Goal: Task Accomplishment & Management: Complete application form

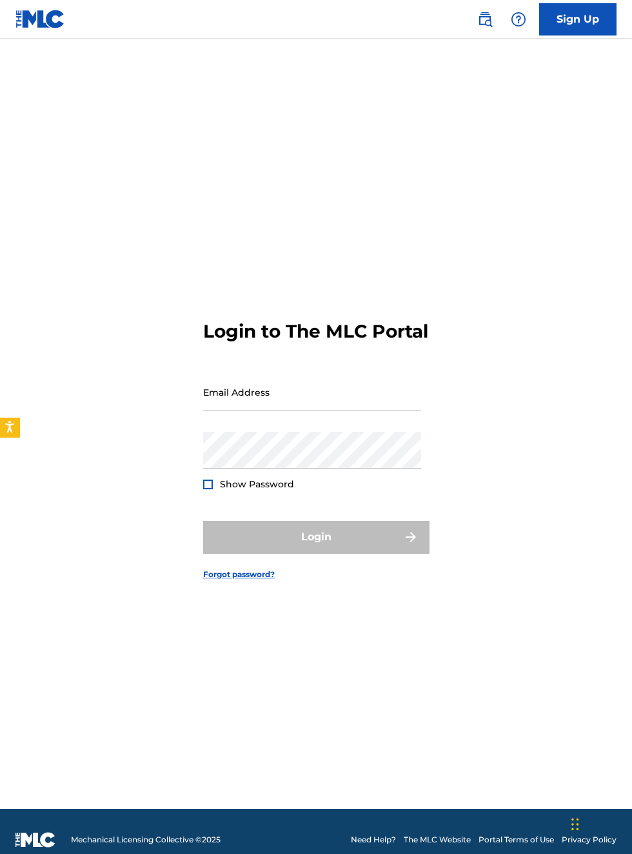
click at [284, 410] on input "Email Address" at bounding box center [312, 392] width 218 height 37
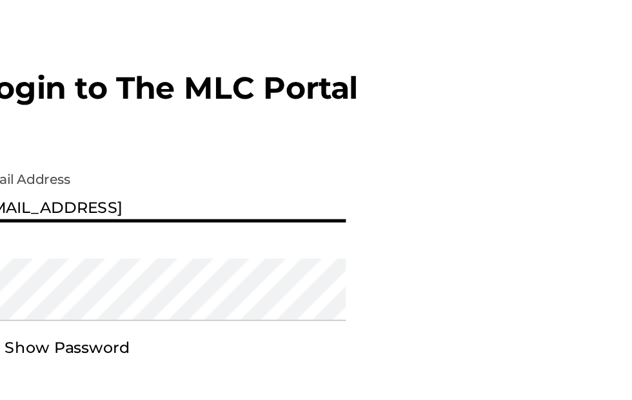
type input "[EMAIL_ADDRESS][DOMAIN_NAME]"
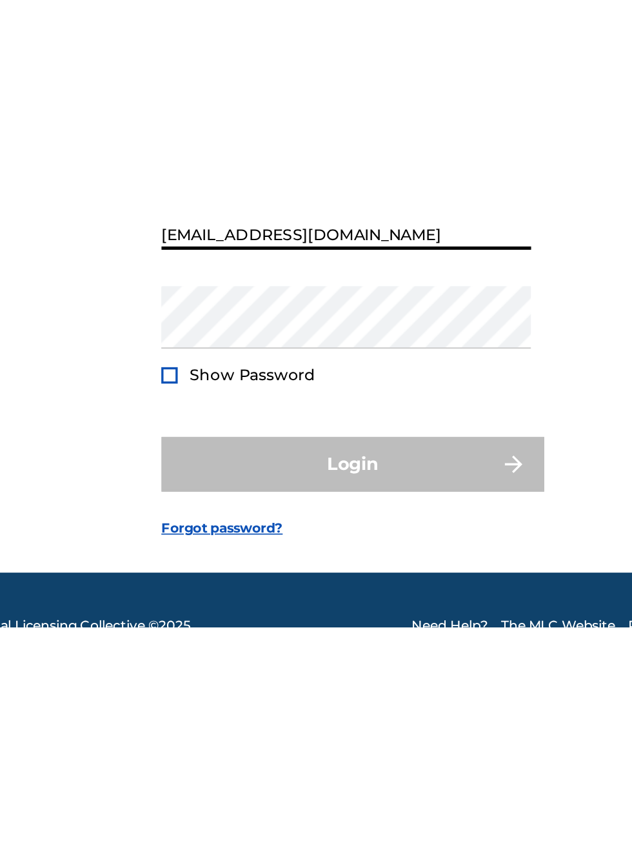
scroll to position [66, 0]
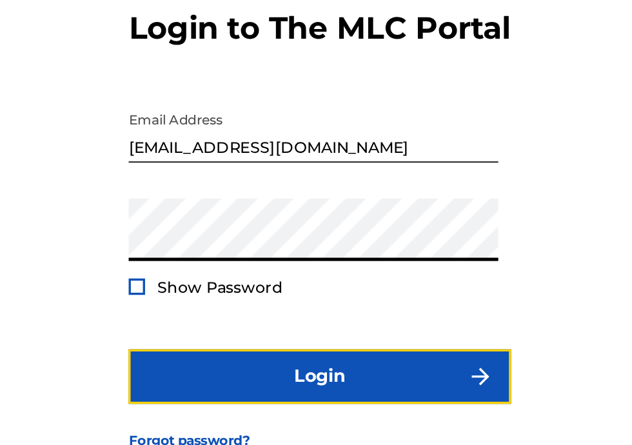
click at [351, 307] on button "Login" at bounding box center [316, 316] width 226 height 32
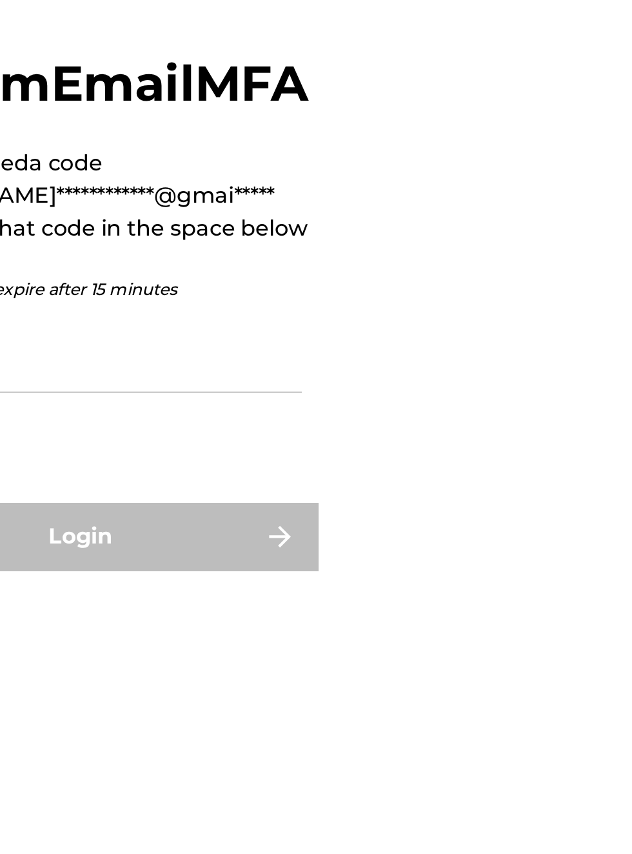
scroll to position [15, 0]
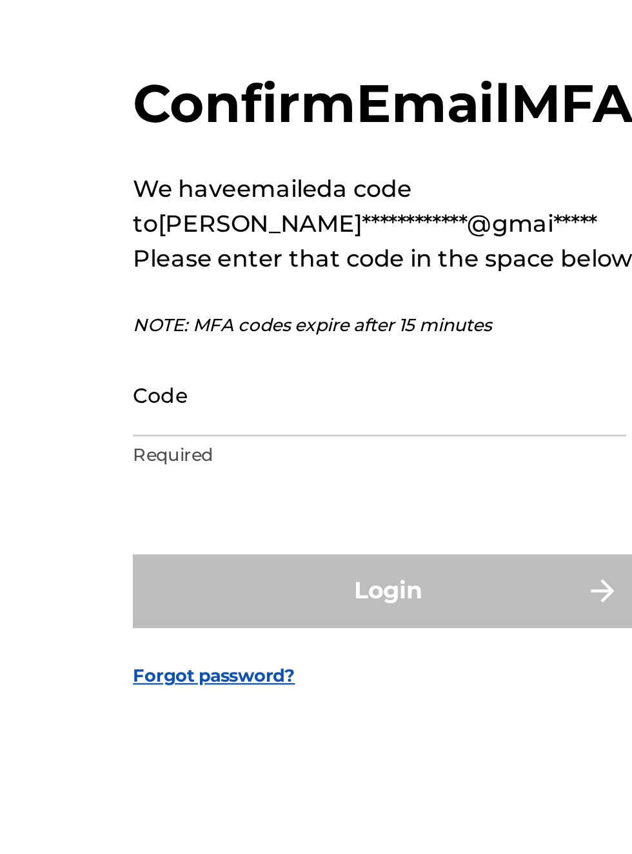
click at [236, 459] on input "Code" at bounding box center [312, 441] width 218 height 37
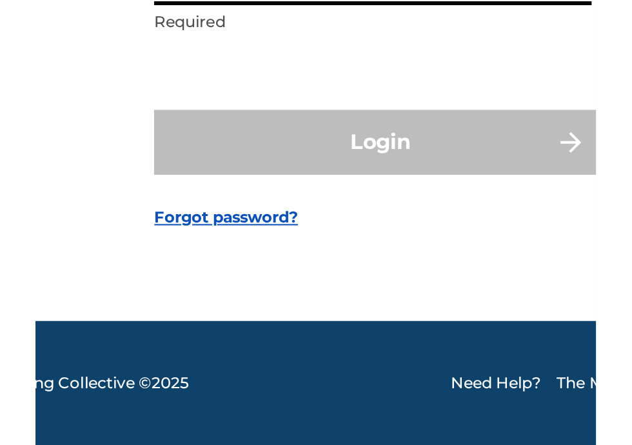
scroll to position [32, 0]
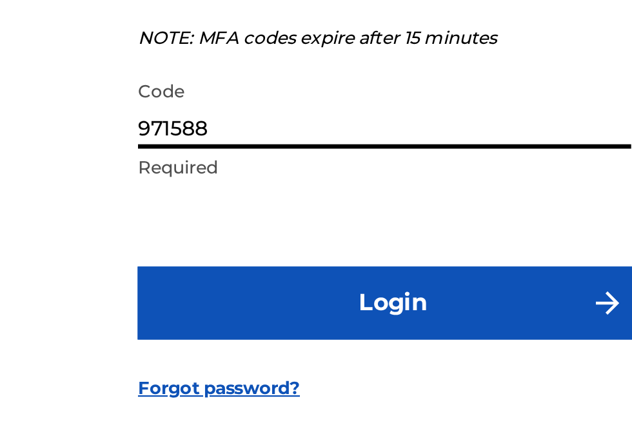
type input "971588"
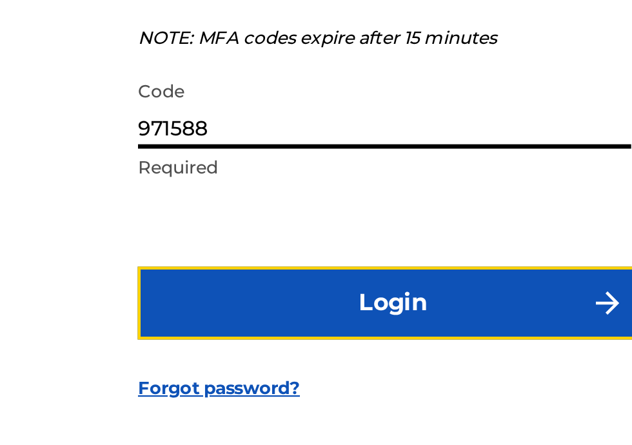
click at [328, 336] on button "Login" at bounding box center [316, 319] width 226 height 32
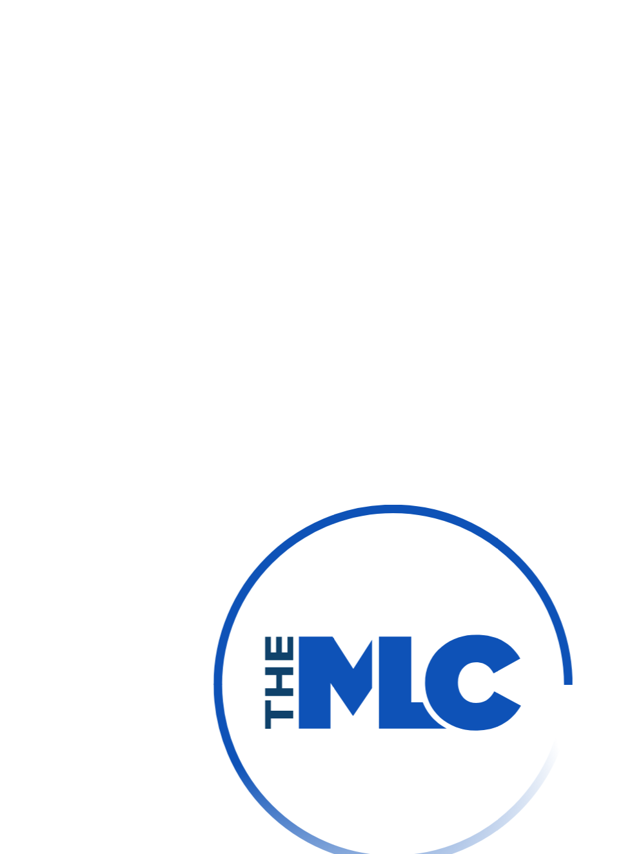
scroll to position [15, 0]
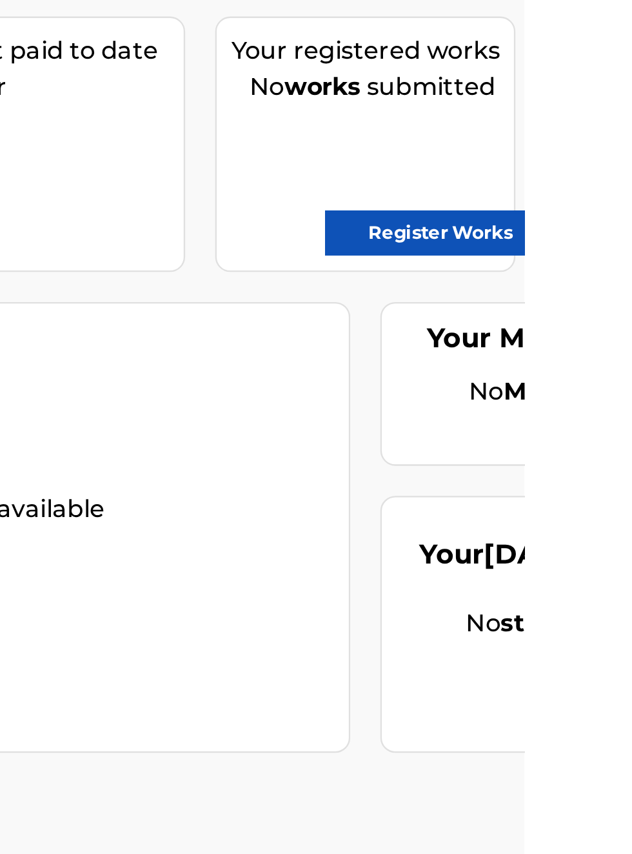
scroll to position [157, 407]
click at [609, 256] on link "Register Works" at bounding box center [596, 257] width 99 height 19
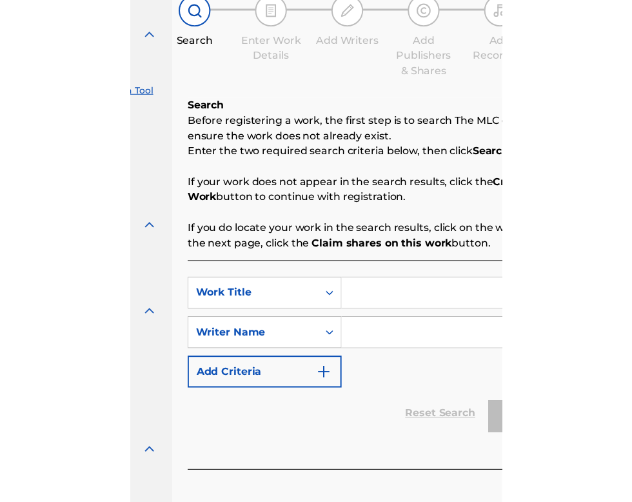
scroll to position [125, 157]
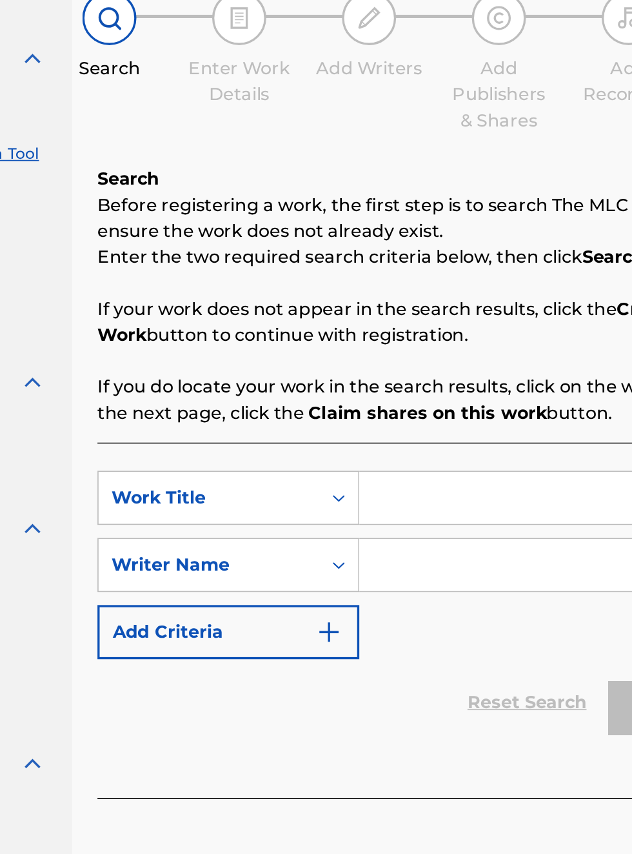
click at [412, 423] on input "Search Form" at bounding box center [494, 421] width 245 height 31
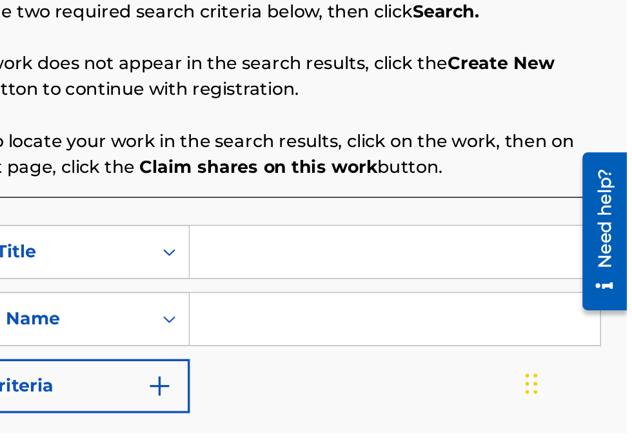
scroll to position [186, 258]
click at [396, 339] on input "Search Form" at bounding box center [494, 336] width 245 height 31
type input "3"
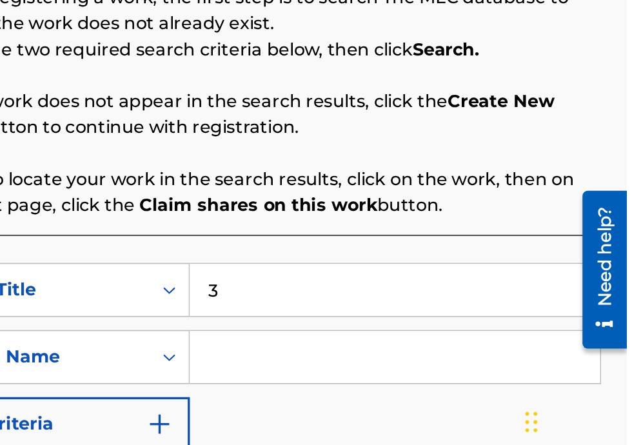
scroll to position [164, 258]
click at [434, 341] on input "3" at bounding box center [494, 336] width 245 height 31
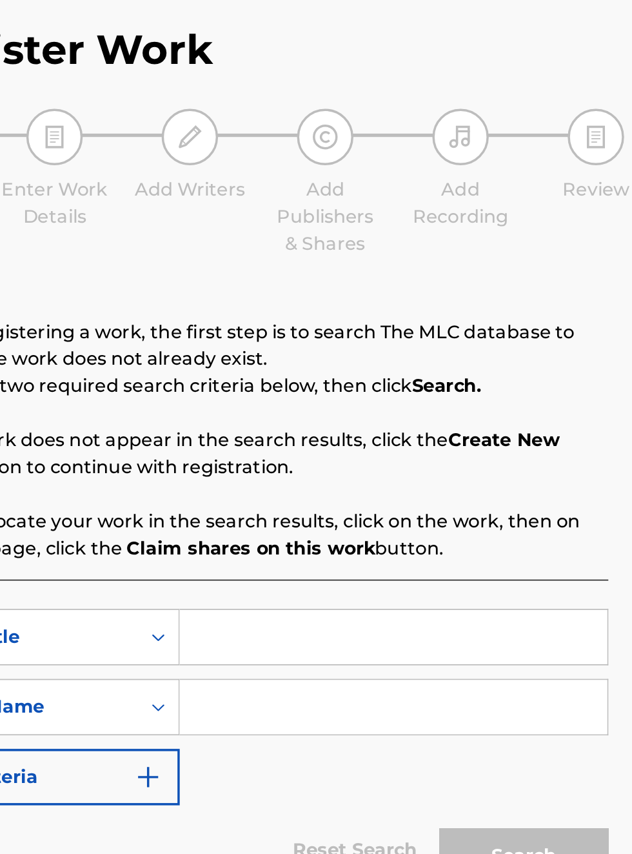
scroll to position [0, 0]
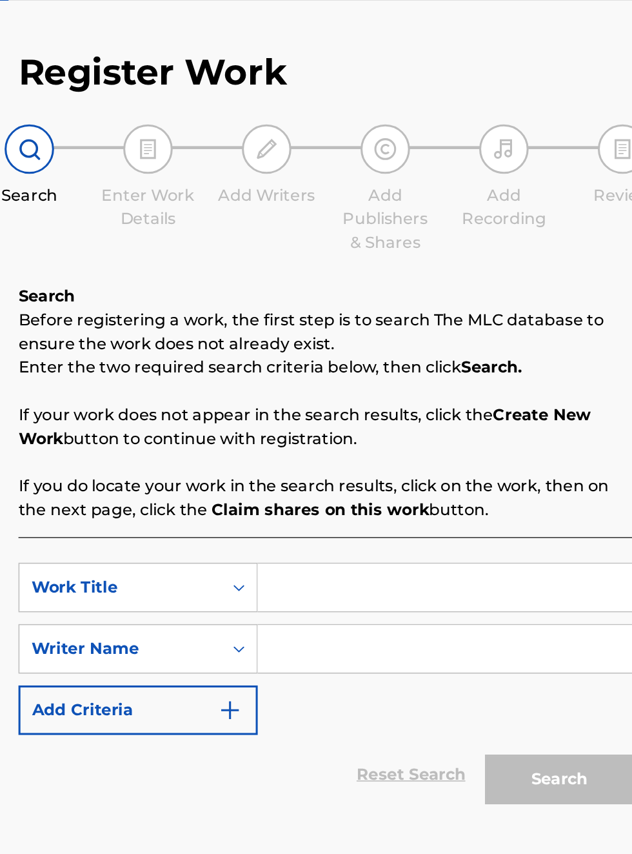
click at [429, 406] on input "Search Form" at bounding box center [494, 421] width 245 height 31
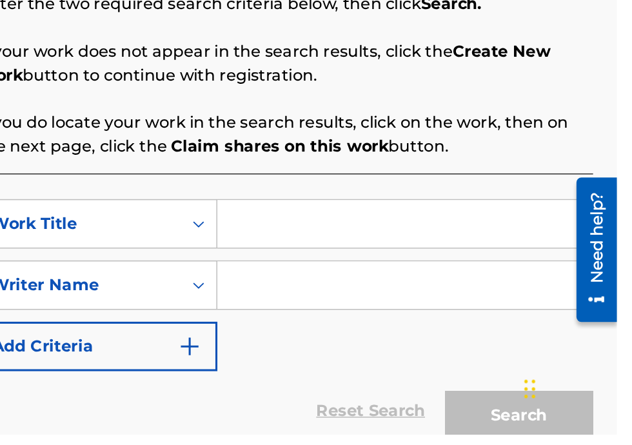
click at [172, 320] on img at bounding box center [176, 325] width 15 height 15
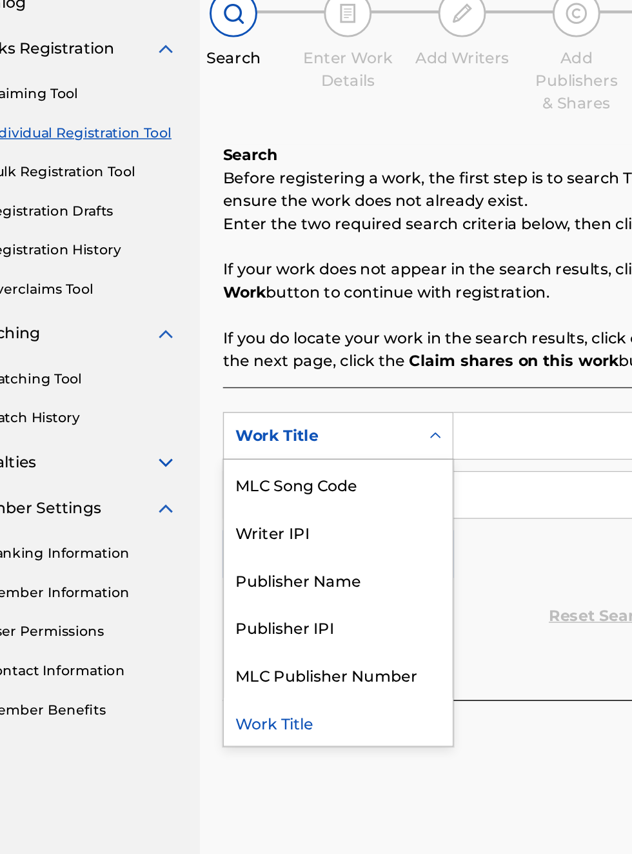
click at [286, 552] on div "Publisher IPI" at bounding box center [293, 550] width 155 height 32
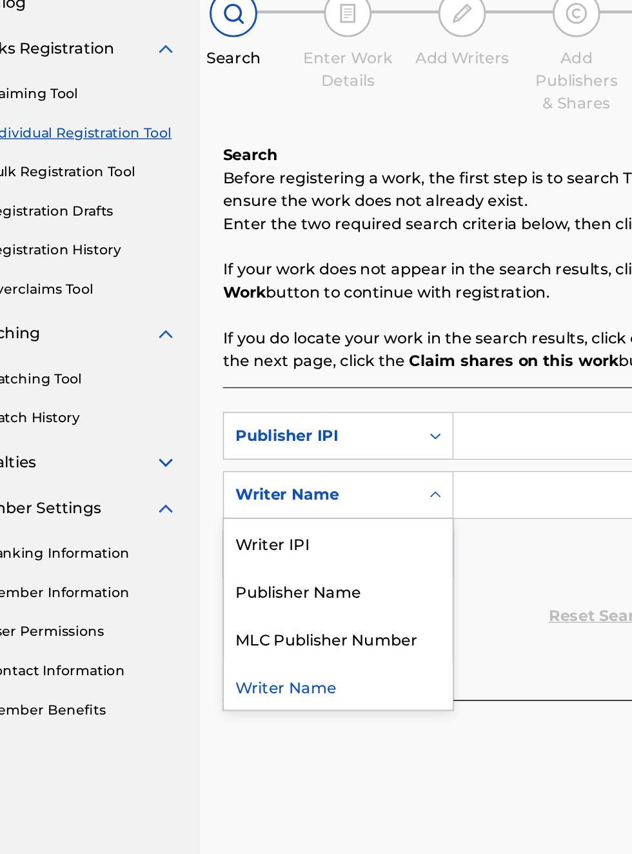
click at [303, 529] on div "Publisher Name" at bounding box center [293, 526] width 155 height 32
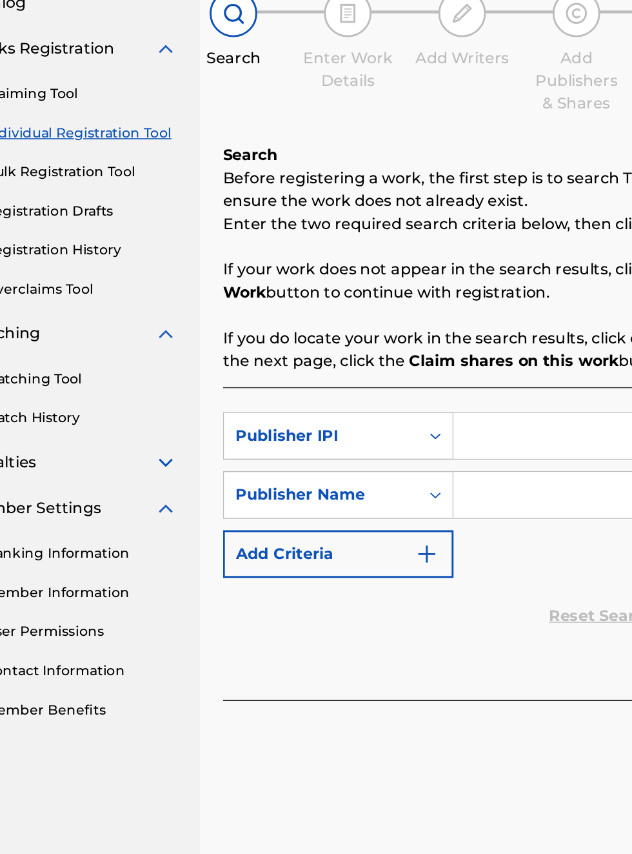
click at [414, 418] on input "Search Form" at bounding box center [494, 421] width 245 height 31
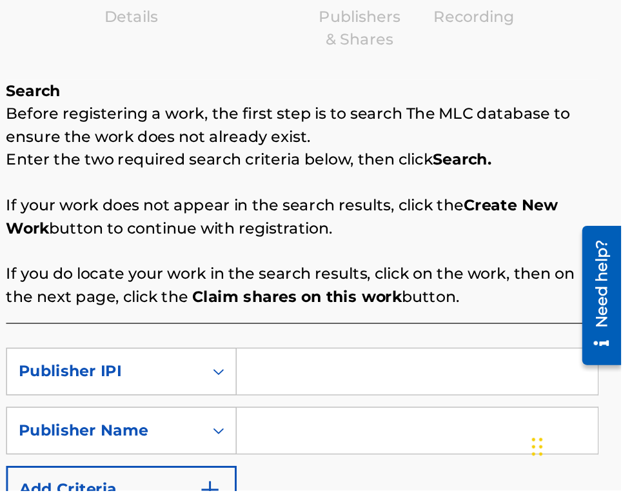
scroll to position [81, 0]
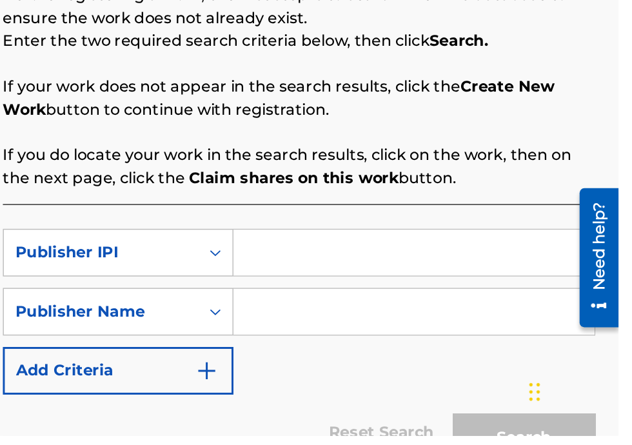
click at [410, 323] on input "Search Form" at bounding box center [494, 321] width 245 height 31
type input "00340604990"
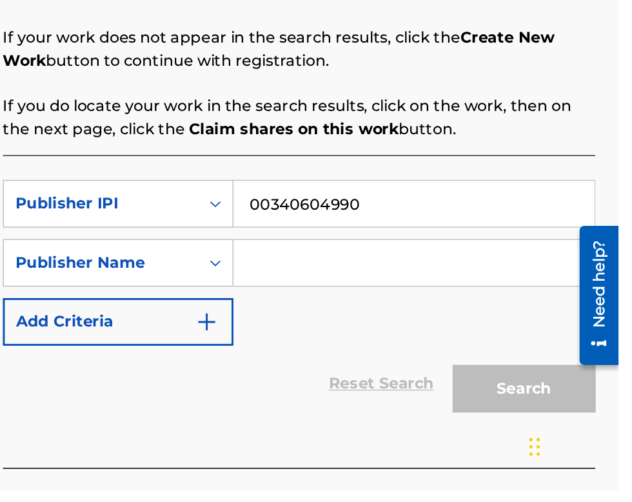
scroll to position [121, 0]
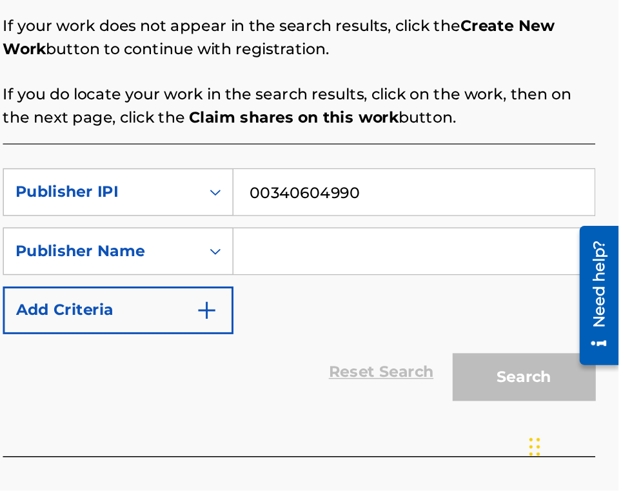
click at [430, 338] on input "Search Form" at bounding box center [494, 340] width 245 height 31
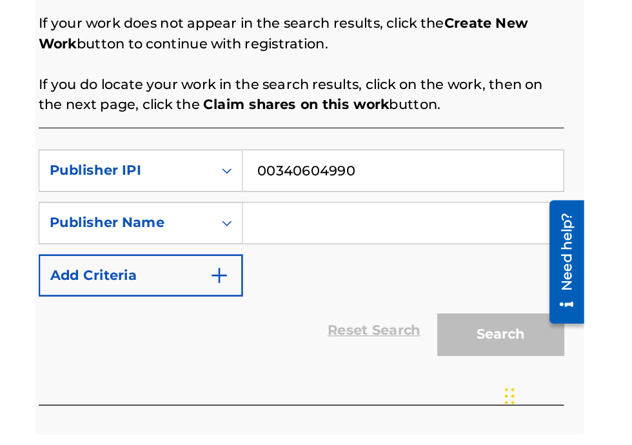
scroll to position [140, 0]
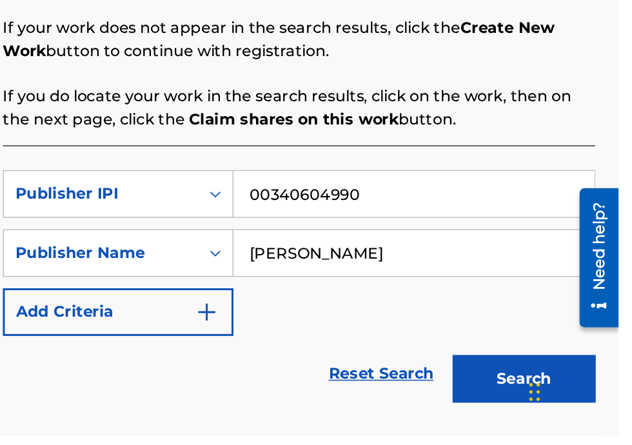
type input "[PERSON_NAME]"
click at [553, 410] on button "Search" at bounding box center [568, 406] width 97 height 32
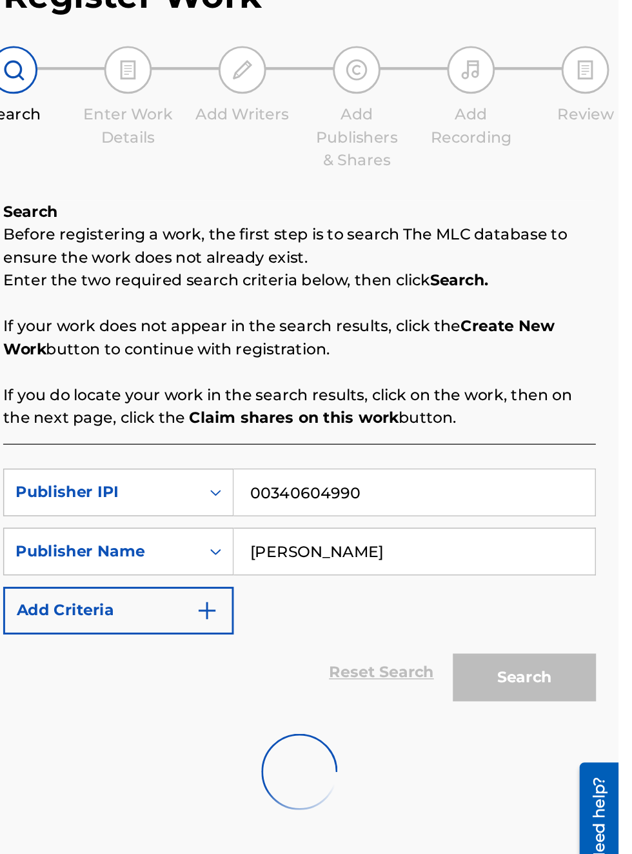
scroll to position [88, 213]
click at [632, 231] on div "Register Work Search Enter Work Details Add Writers Add Publishers & Shares Add…" at bounding box center [416, 431] width 432 height 721
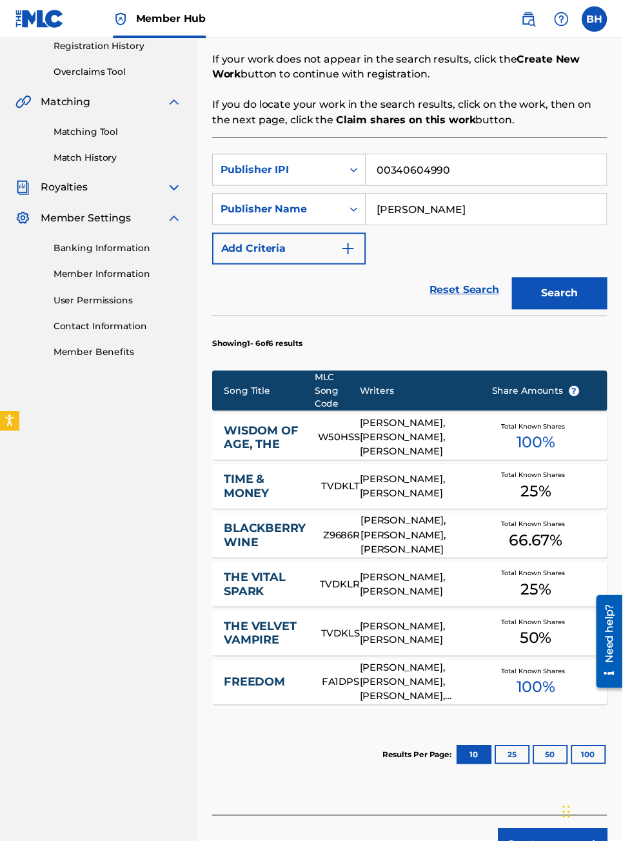
scroll to position [0, 0]
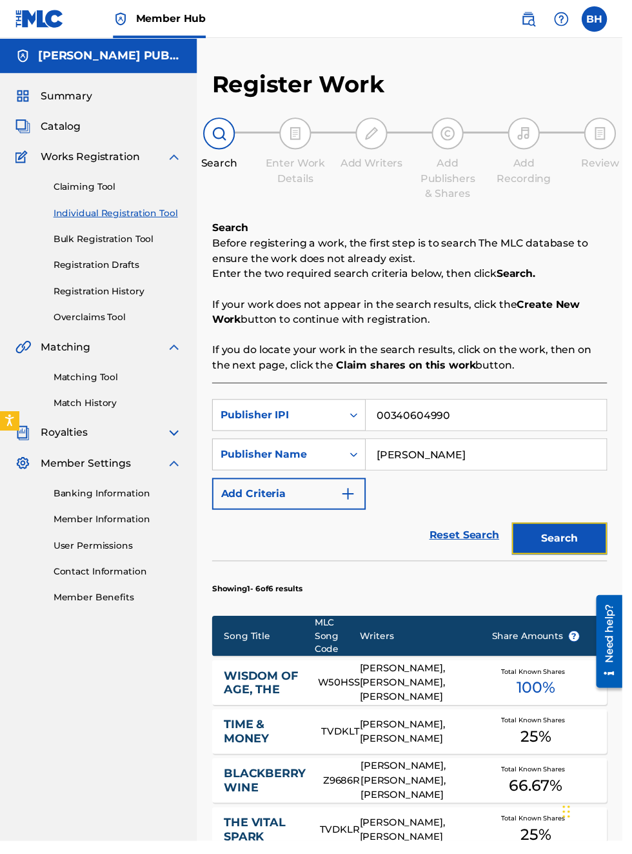
click at [583, 549] on button "Search" at bounding box center [568, 546] width 97 height 32
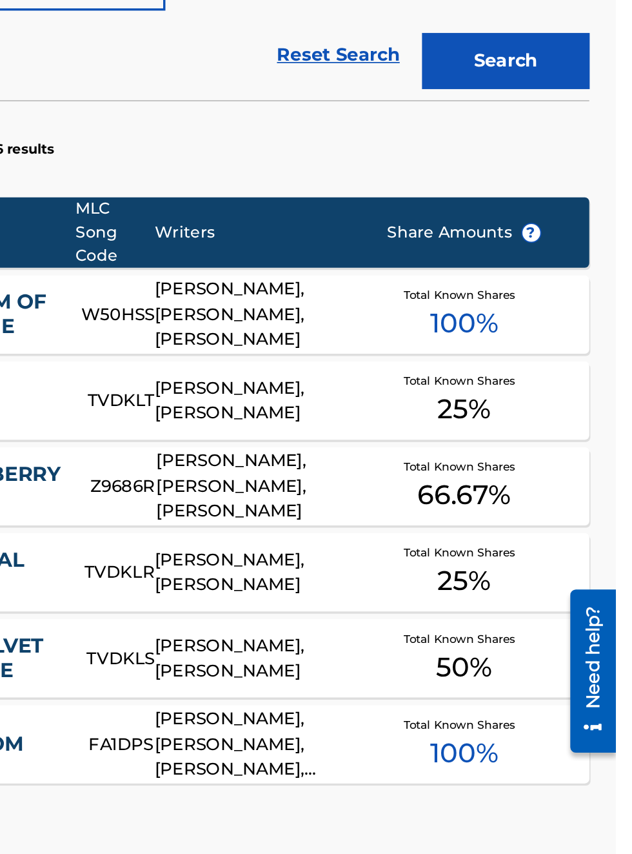
scroll to position [262, 276]
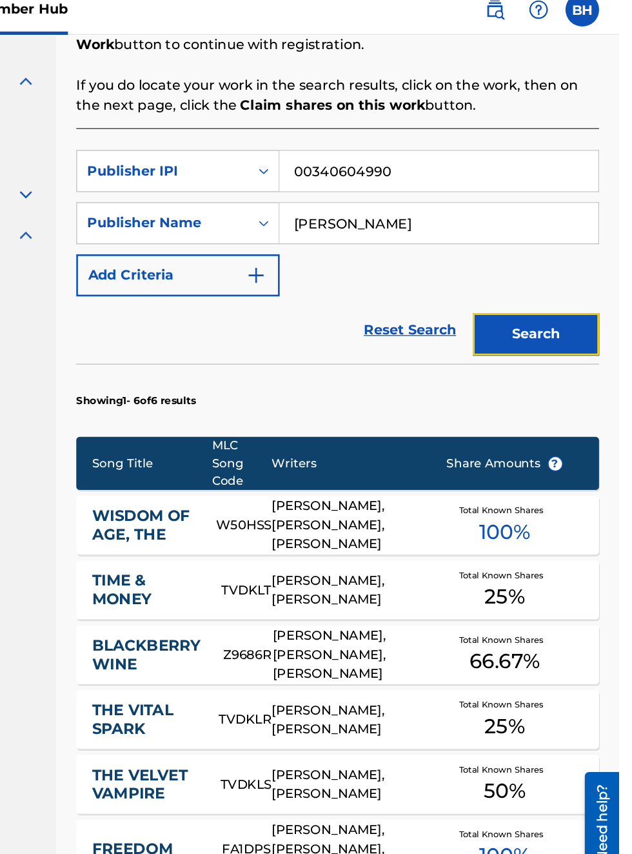
click at [574, 268] on button "Search" at bounding box center [568, 268] width 97 height 32
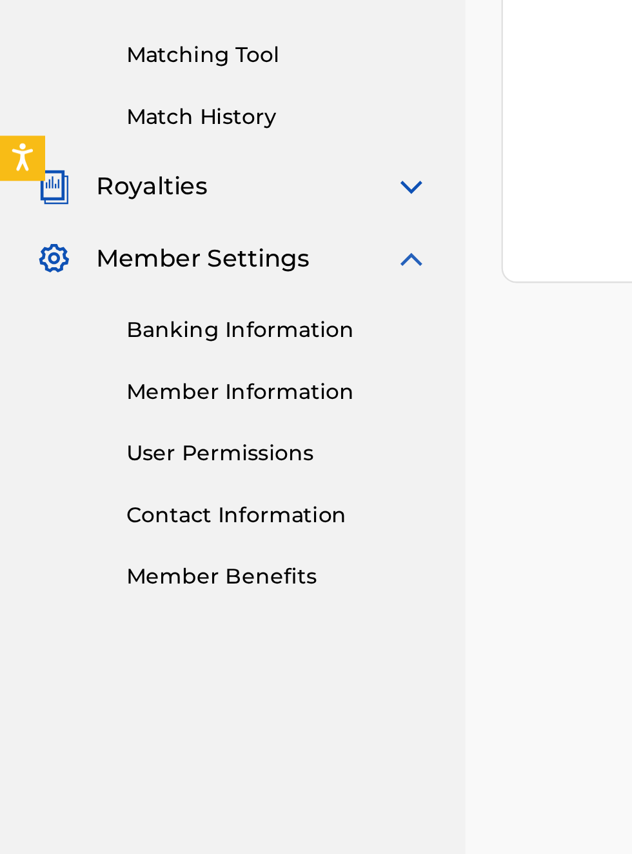
click at [134, 500] on link "Banking Information" at bounding box center [119, 501] width 130 height 14
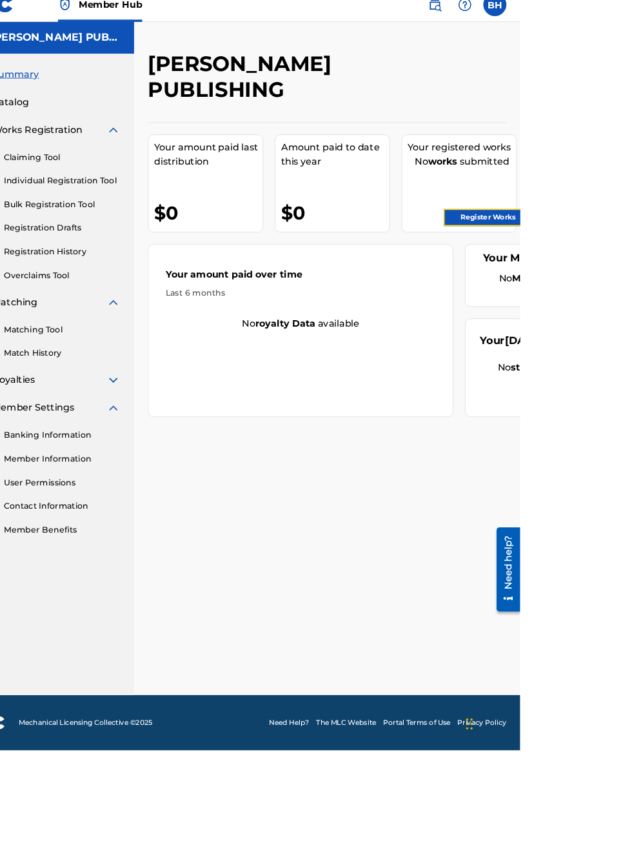
click at [619, 254] on link "Register Works" at bounding box center [596, 257] width 99 height 19
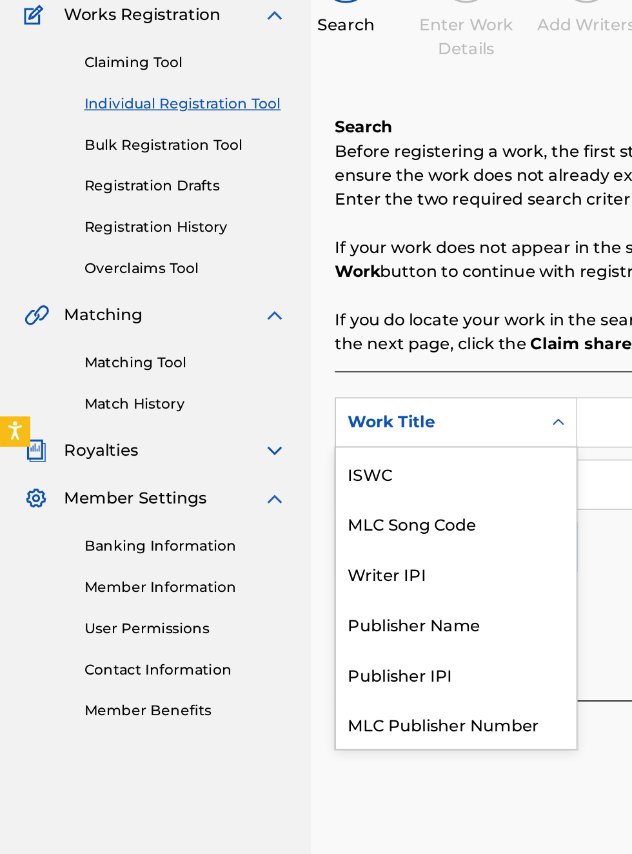
scroll to position [32, 0]
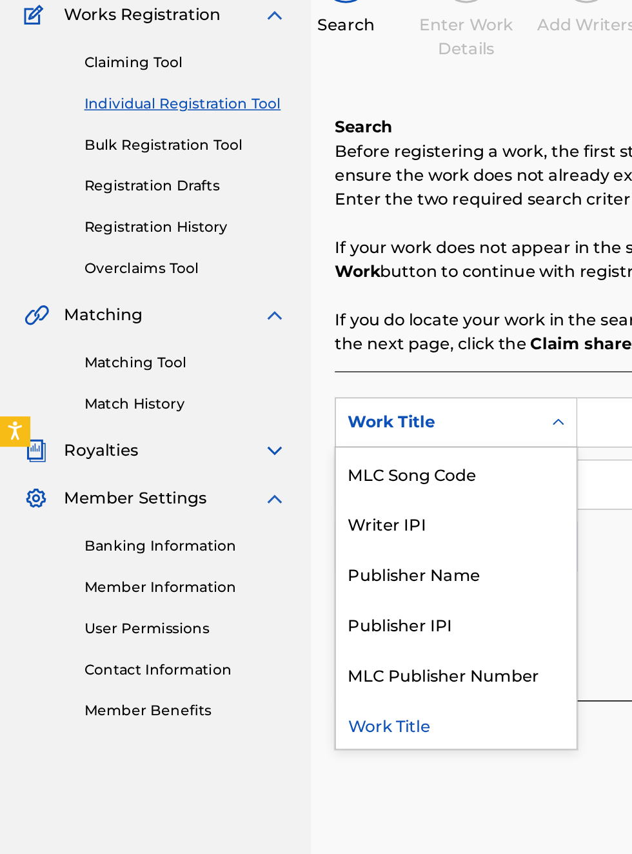
click at [283, 554] on div "Publisher IPI" at bounding box center [293, 550] width 155 height 32
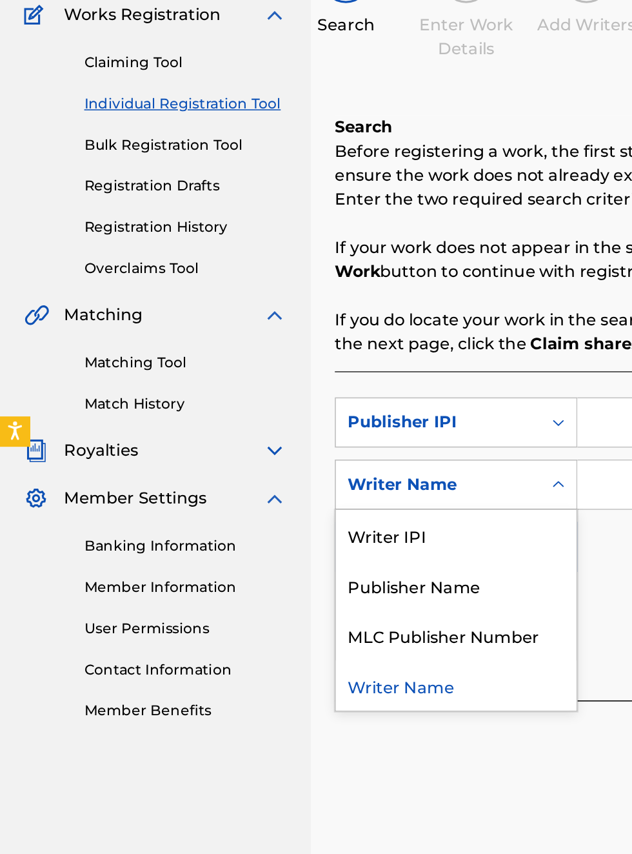
click at [302, 525] on div "Publisher Name" at bounding box center [293, 526] width 155 height 32
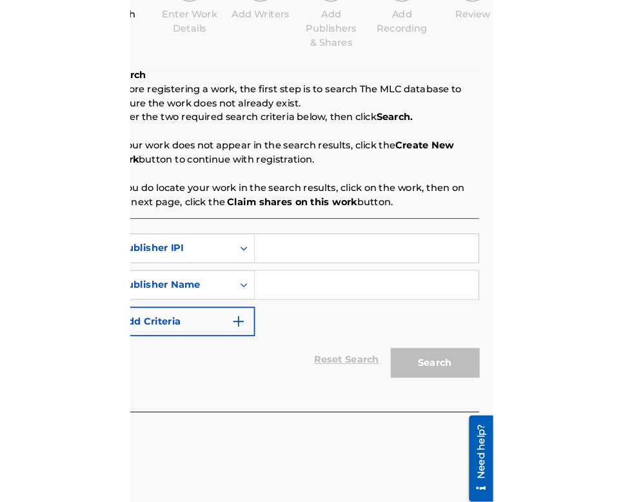
scroll to position [150, 235]
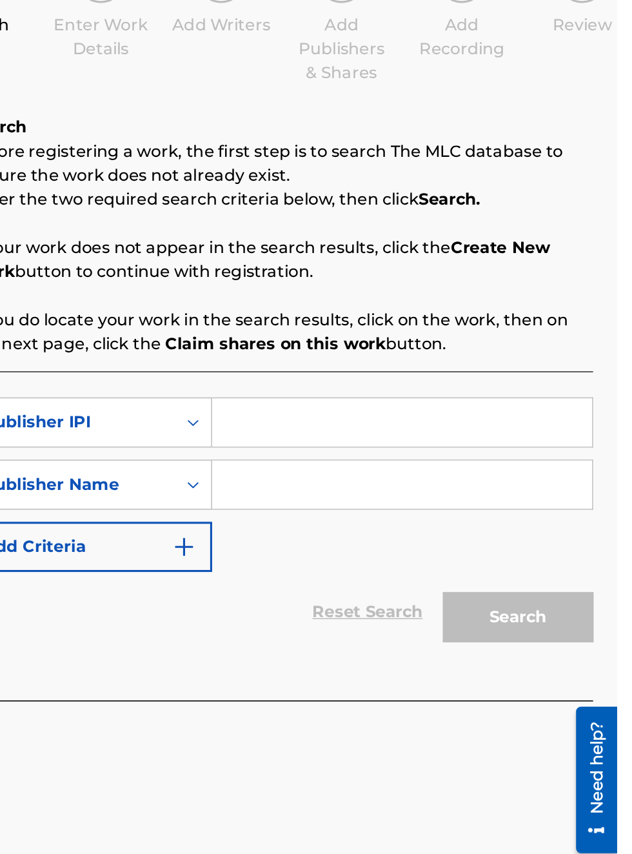
click at [409, 423] on input "Search Form" at bounding box center [494, 421] width 245 height 31
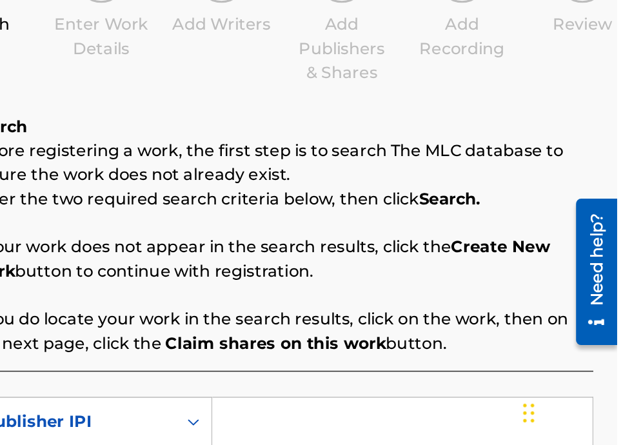
type input "00340604990"
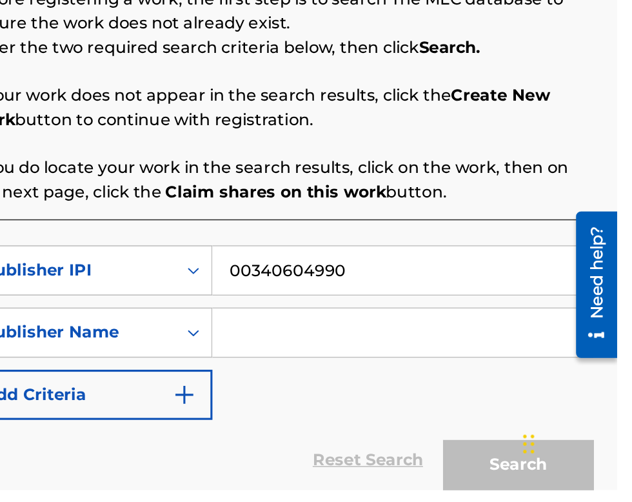
scroll to position [63, 0]
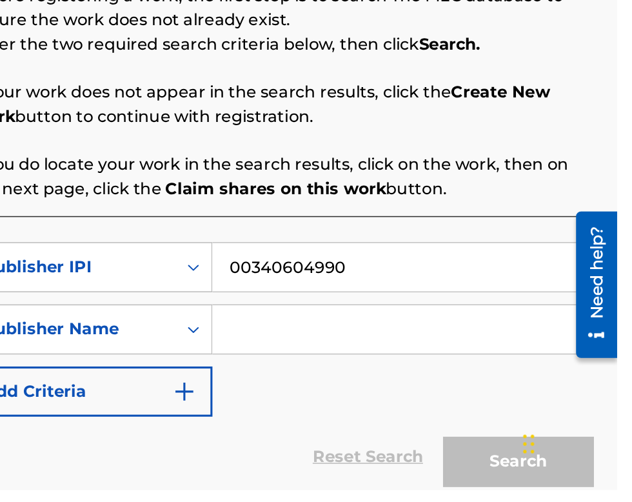
click at [447, 401] on input "Search Form" at bounding box center [494, 398] width 245 height 31
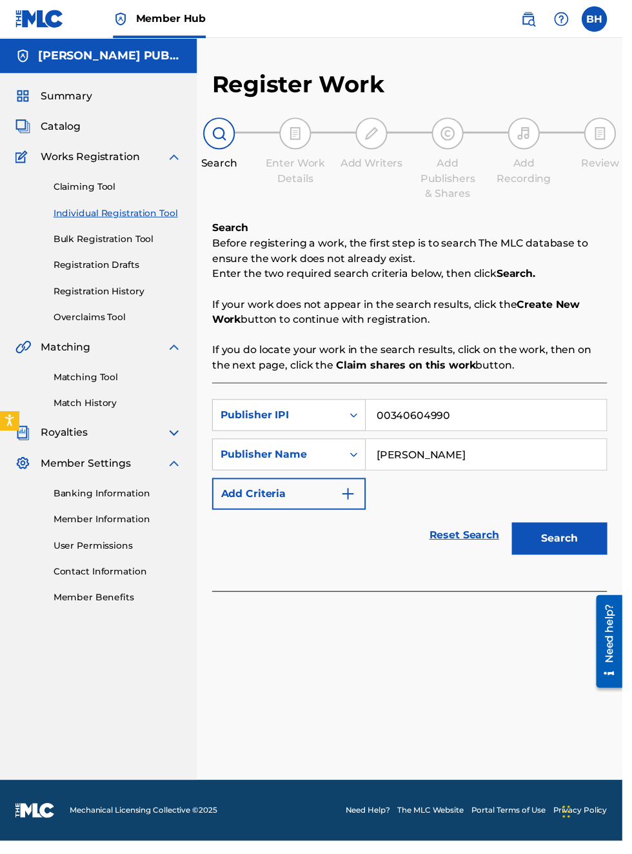
scroll to position [37, 0]
type input "[PERSON_NAME]"
click at [581, 530] on button "Search" at bounding box center [568, 546] width 97 height 32
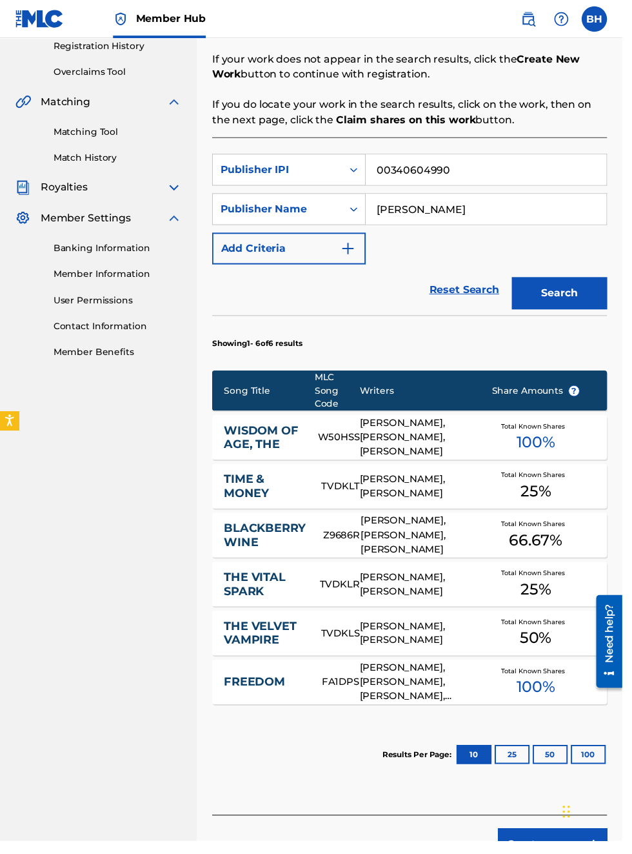
scroll to position [0, 0]
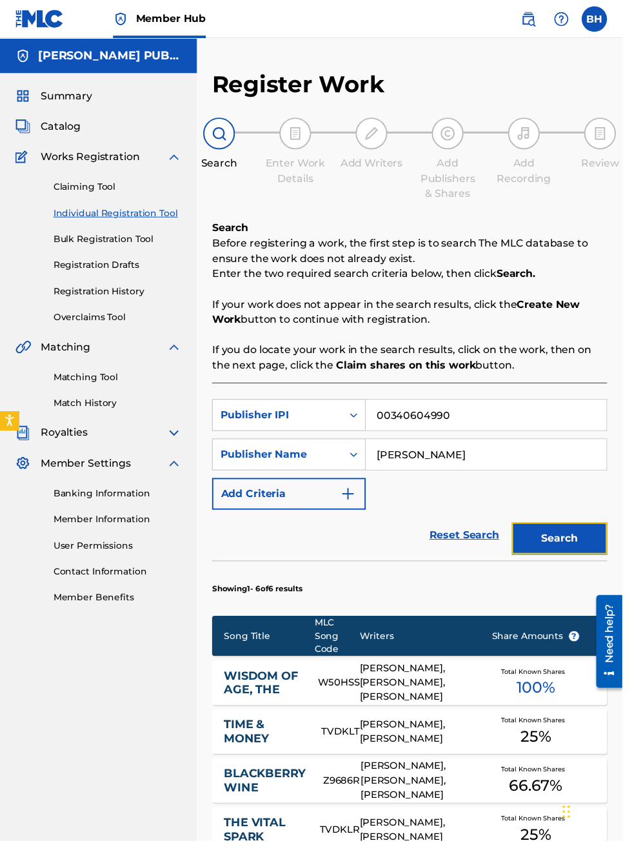
click at [584, 546] on button "Search" at bounding box center [568, 546] width 97 height 32
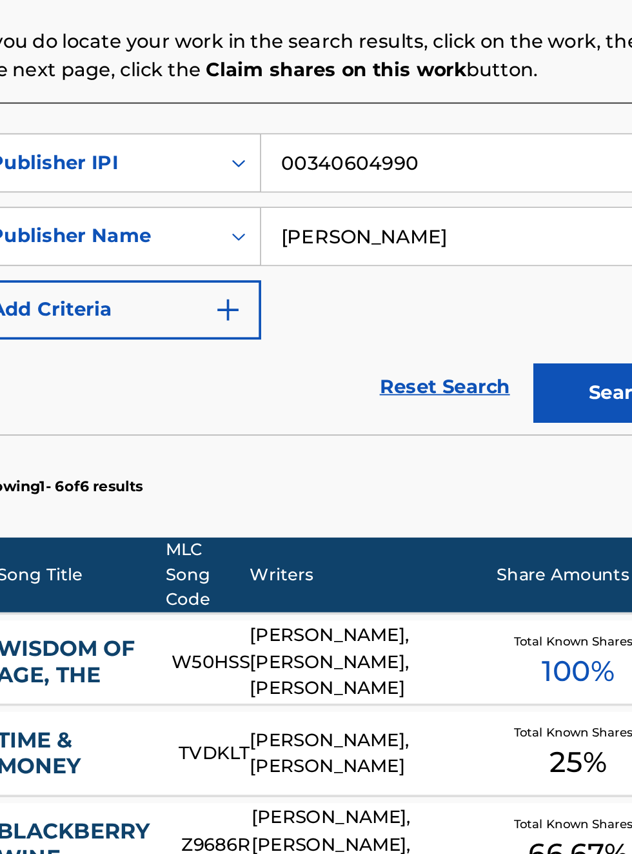
scroll to position [119, 0]
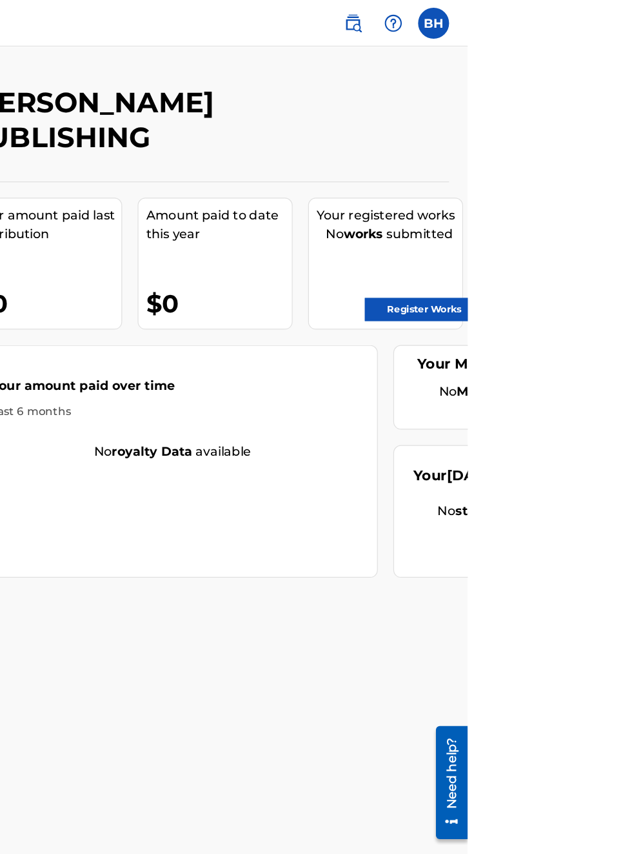
click at [583, 12] on div at bounding box center [571, 19] width 26 height 26
click at [578, 19] on img at bounding box center [570, 19] width 15 height 15
click at [583, 31] on span at bounding box center [553, 19] width 59 height 26
click at [550, 28] on link at bounding box center [537, 19] width 26 height 26
